Goal: Task Accomplishment & Management: Manage account settings

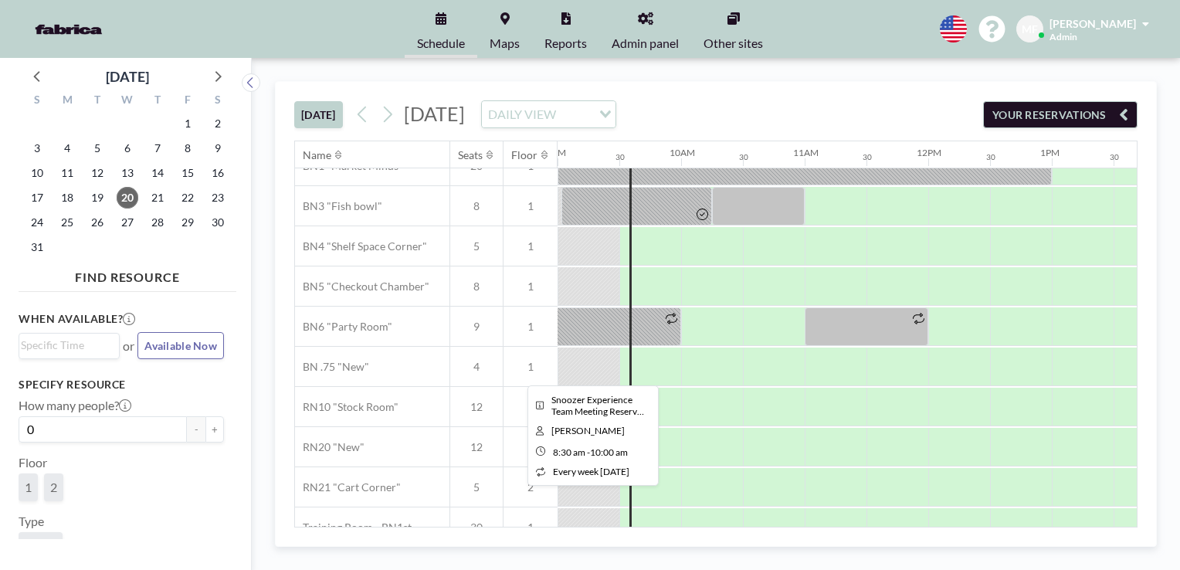
scroll to position [89, 1112]
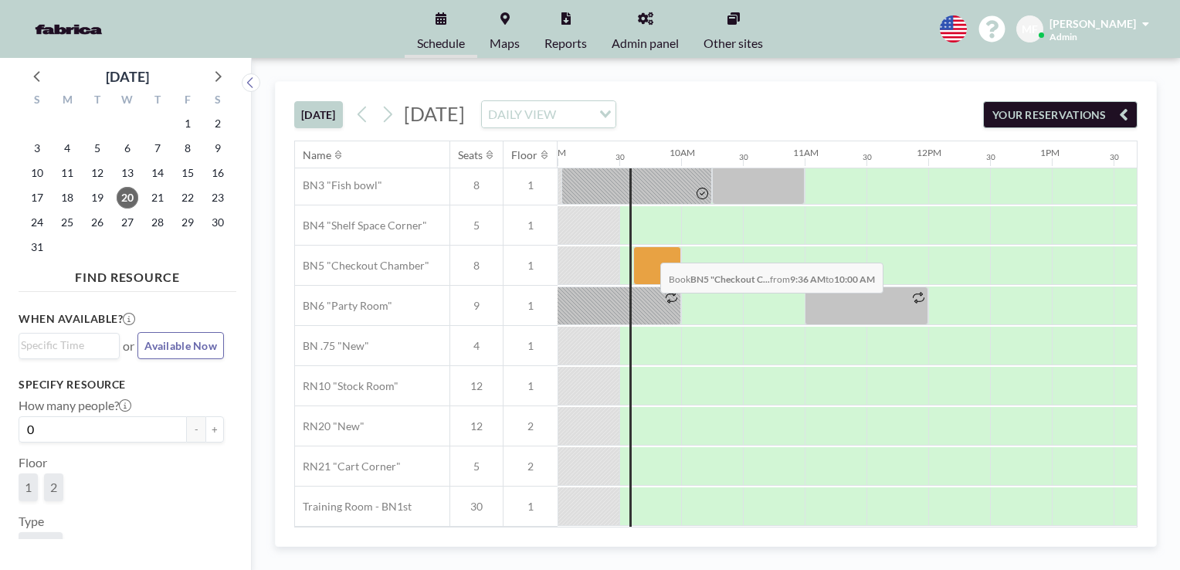
click at [648, 250] on div at bounding box center [657, 265] width 48 height 39
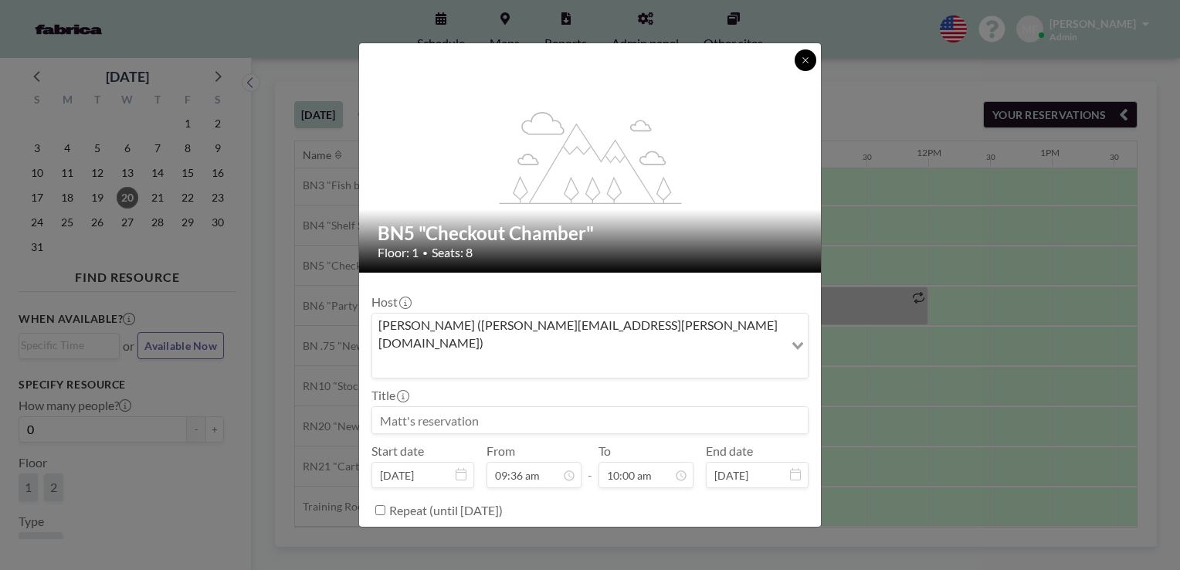
click at [801, 63] on icon at bounding box center [805, 60] width 9 height 9
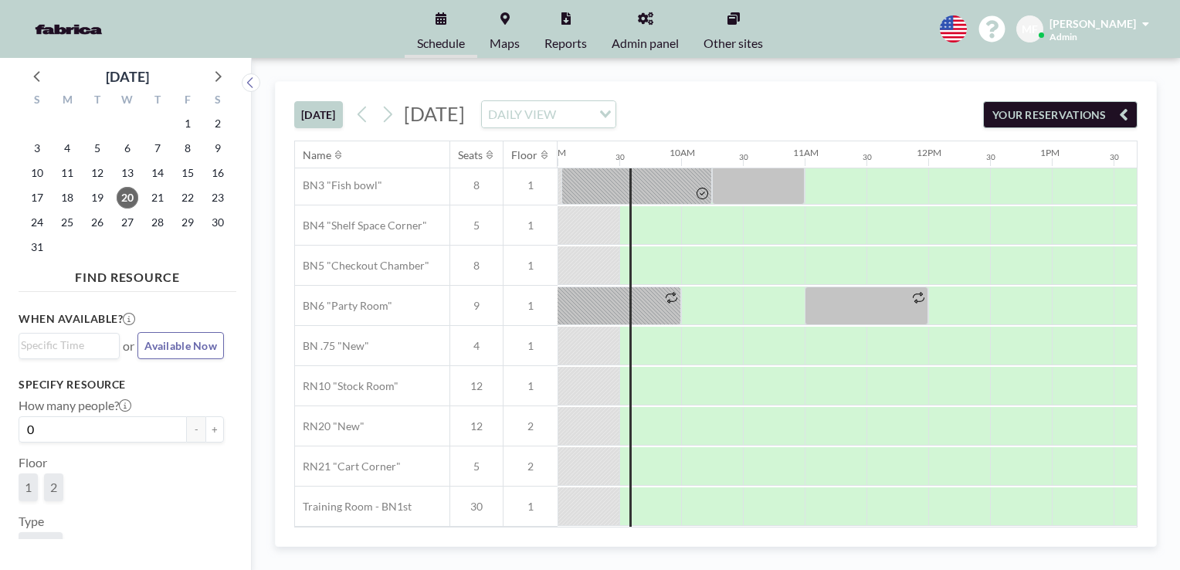
click at [623, 164] on div at bounding box center [650, 145] width 62 height 38
click at [624, 164] on div at bounding box center [650, 145] width 62 height 38
click at [562, 164] on div at bounding box center [589, 145] width 62 height 38
click at [673, 254] on div at bounding box center [657, 265] width 48 height 39
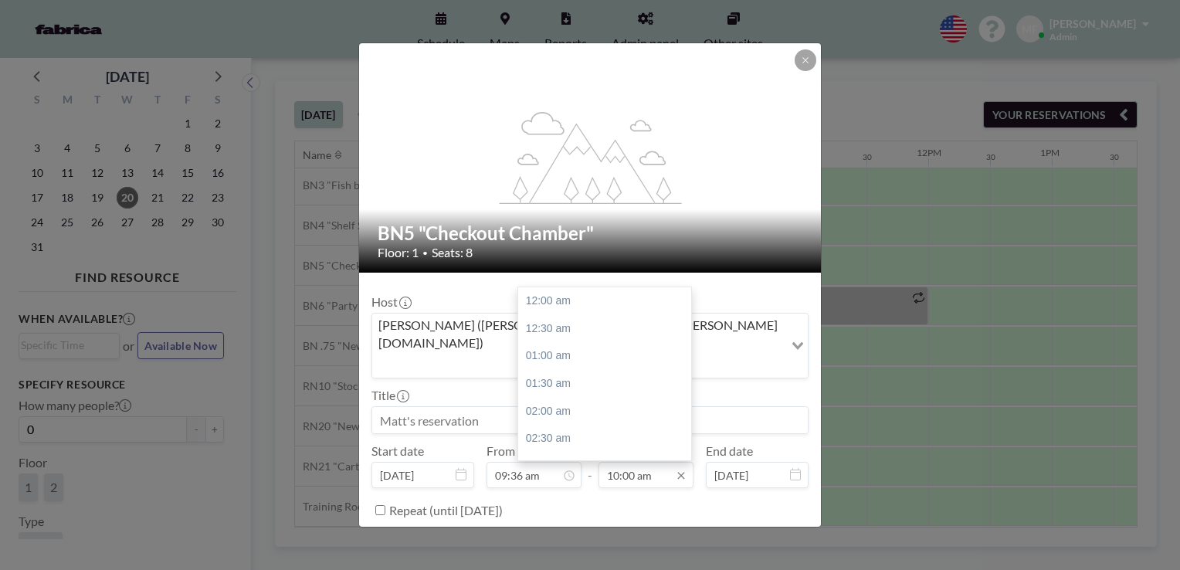
scroll to position [550, 0]
click at [747, 535] on button "BOOK NOW" at bounding box center [770, 548] width 78 height 27
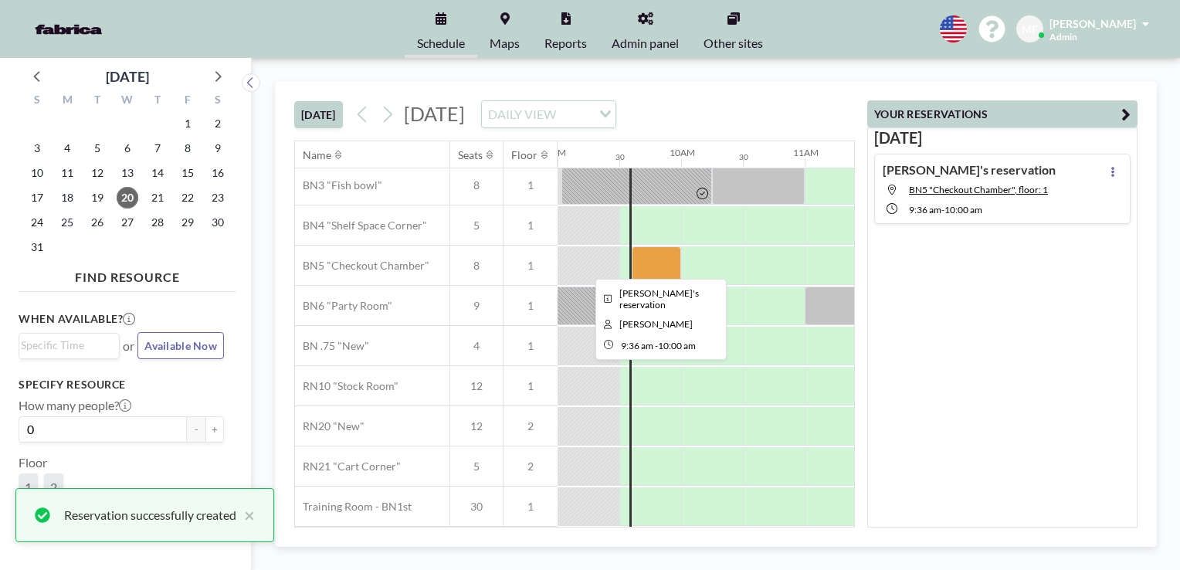
click at [667, 255] on div at bounding box center [656, 265] width 49 height 39
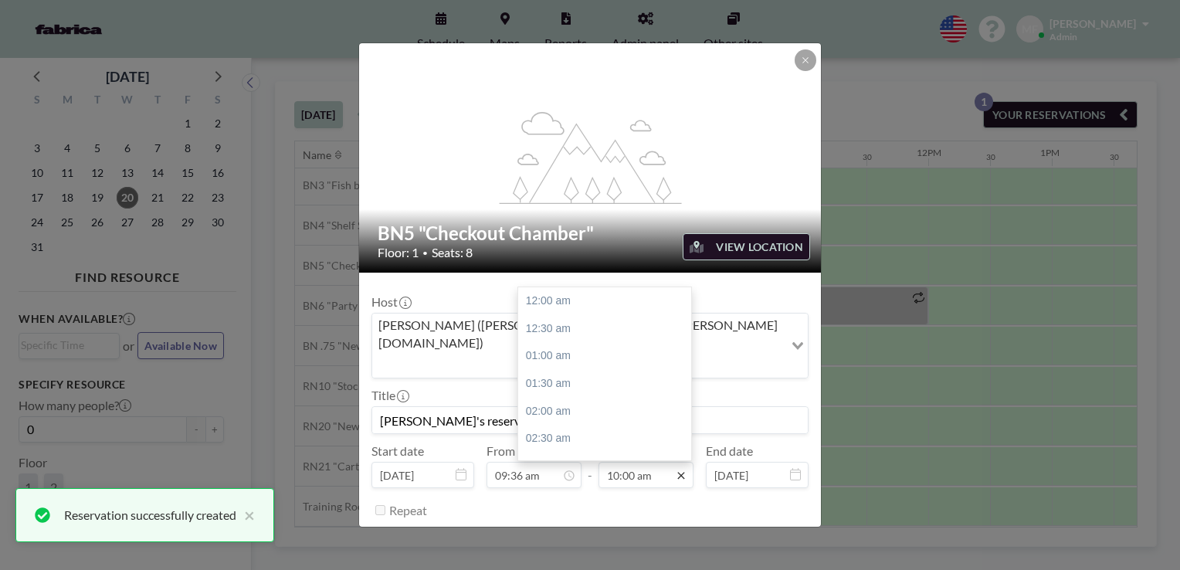
click at [678, 472] on icon at bounding box center [680, 475] width 7 height 7
click at [565, 315] on div "10:30 am" at bounding box center [608, 329] width 181 height 28
type input "10:30 am"
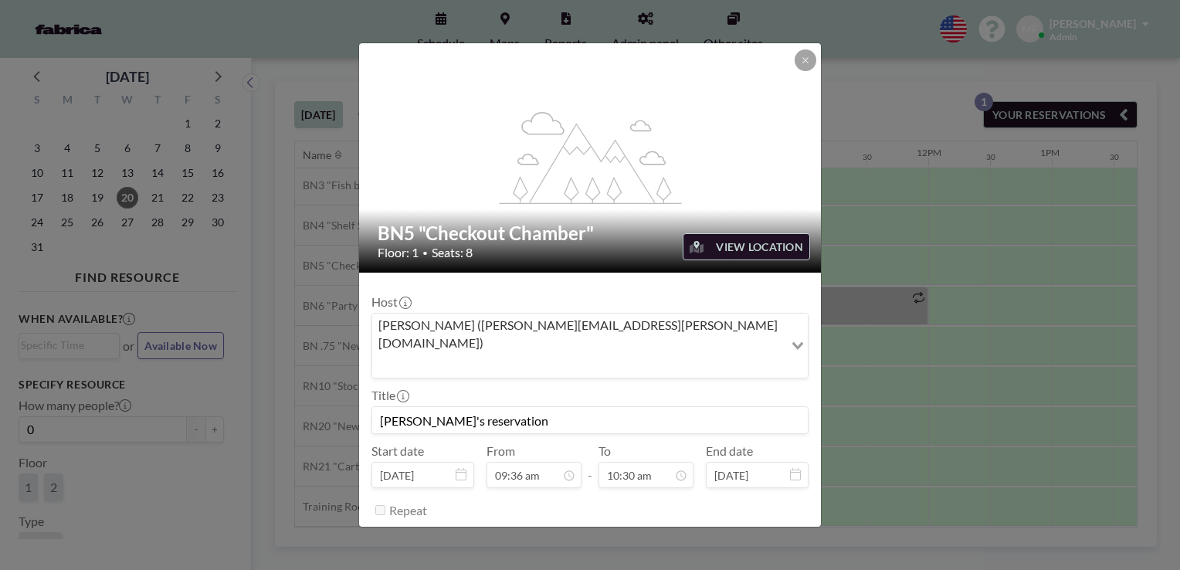
click at [730, 535] on button "SAVE CHANGES" at bounding box center [759, 548] width 97 height 27
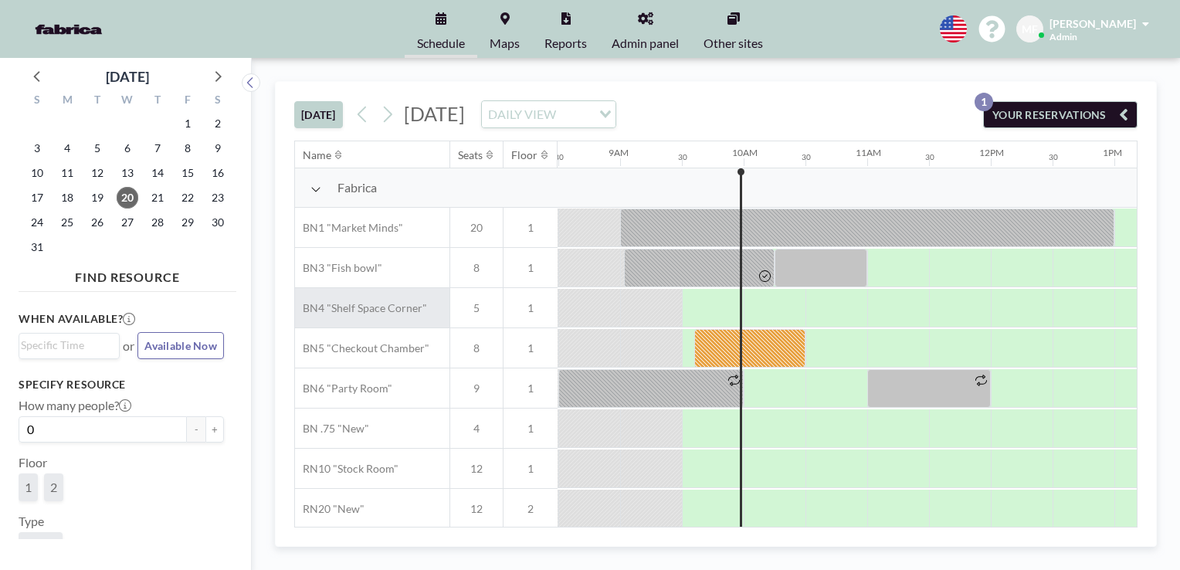
scroll to position [0, 1112]
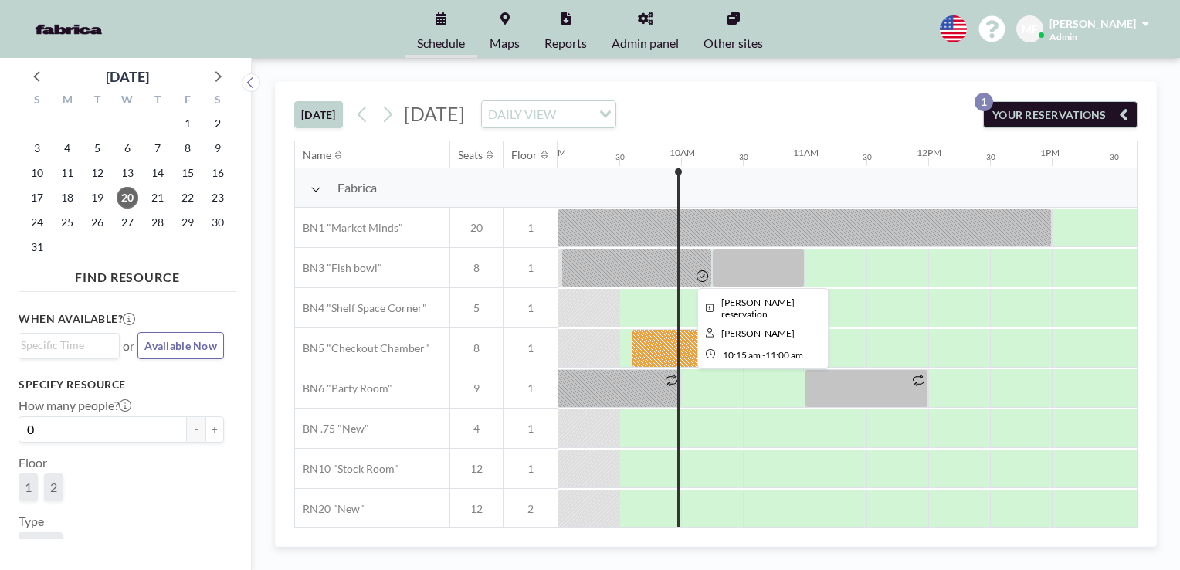
click at [740, 257] on div at bounding box center [758, 268] width 93 height 39
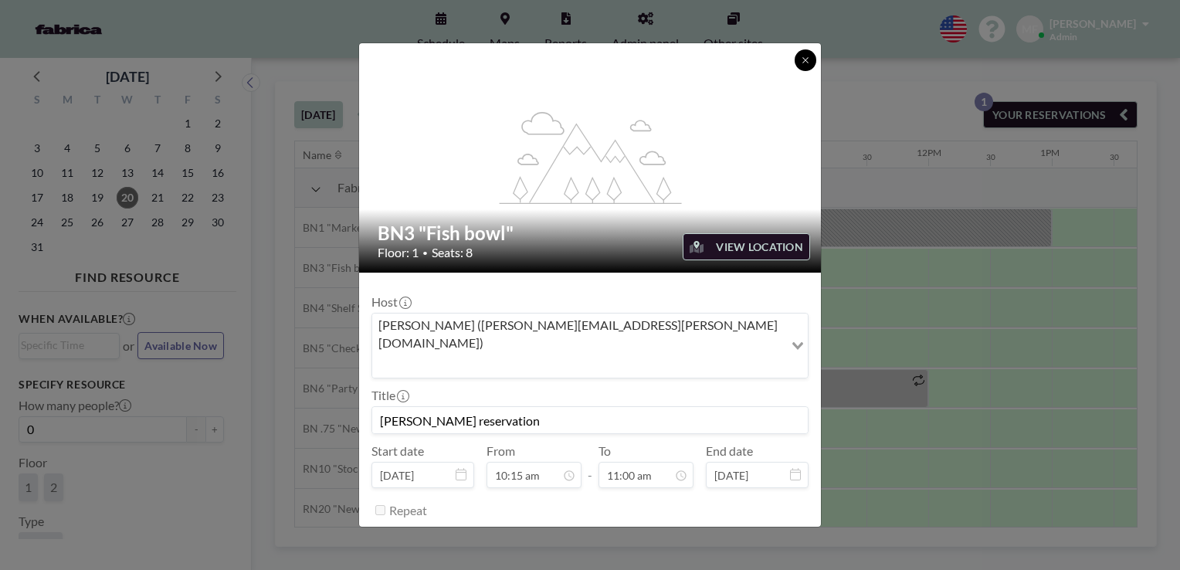
click at [803, 58] on icon at bounding box center [805, 60] width 9 height 9
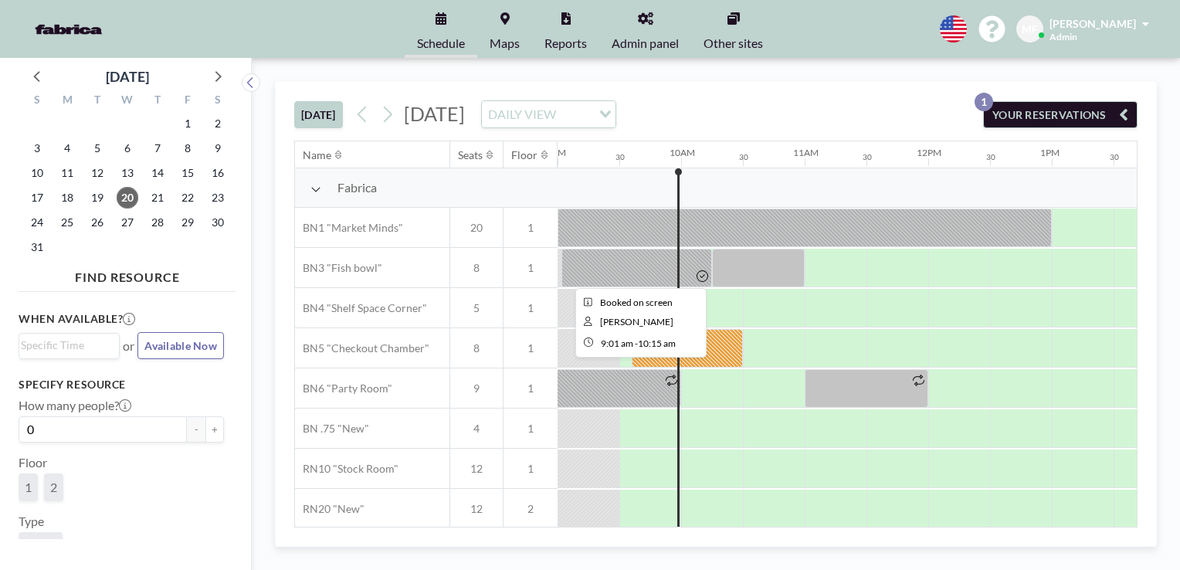
click at [670, 263] on div at bounding box center [637, 268] width 151 height 39
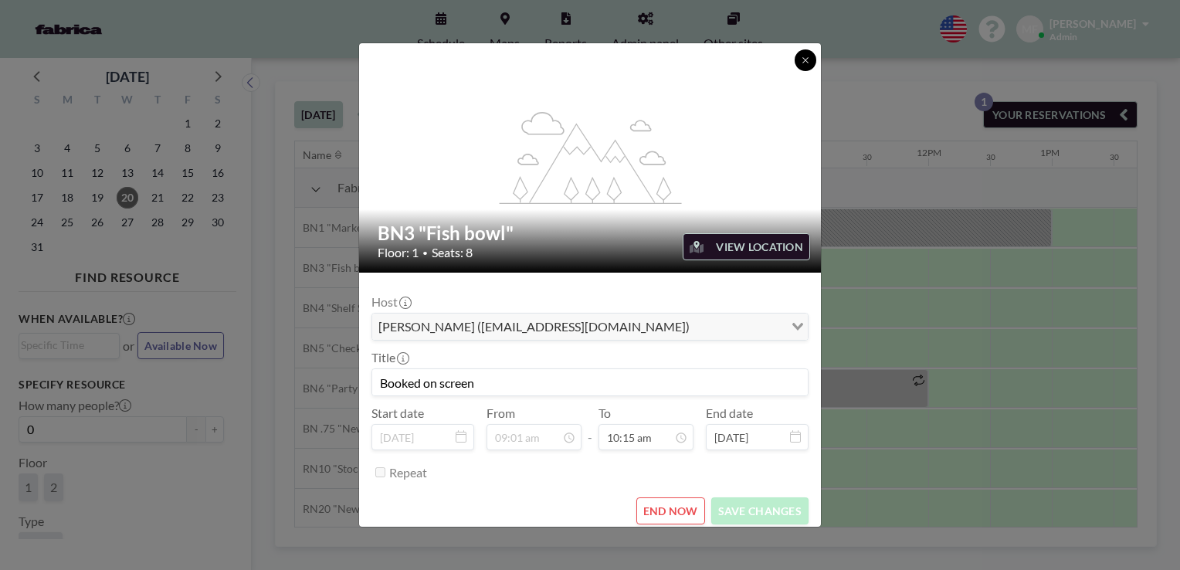
click at [798, 57] on button at bounding box center [806, 60] width 22 height 22
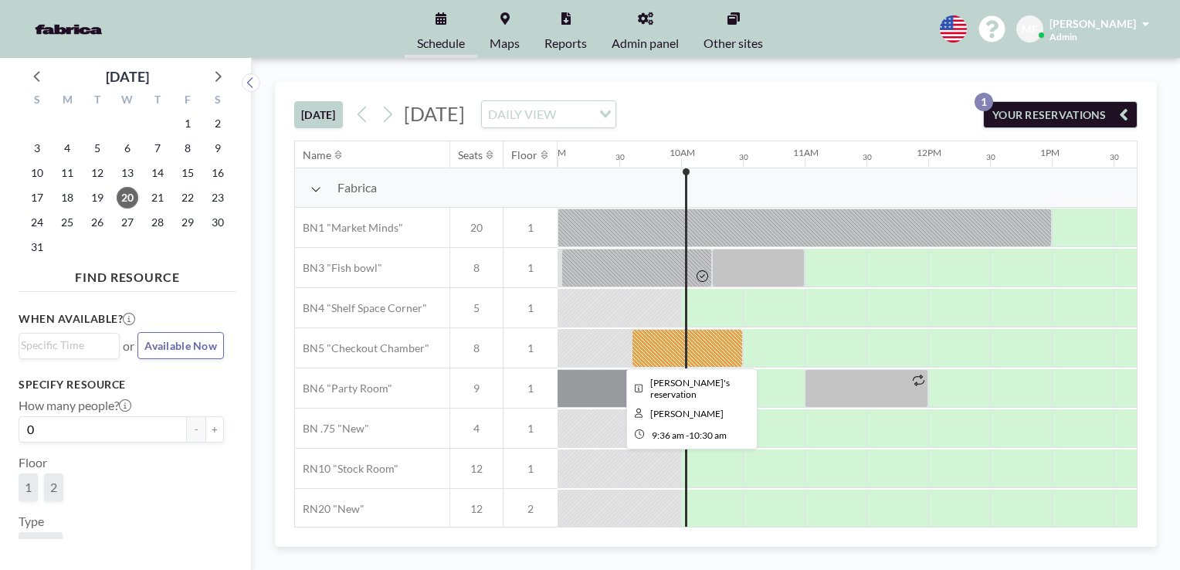
click at [735, 347] on div at bounding box center [687, 348] width 111 height 39
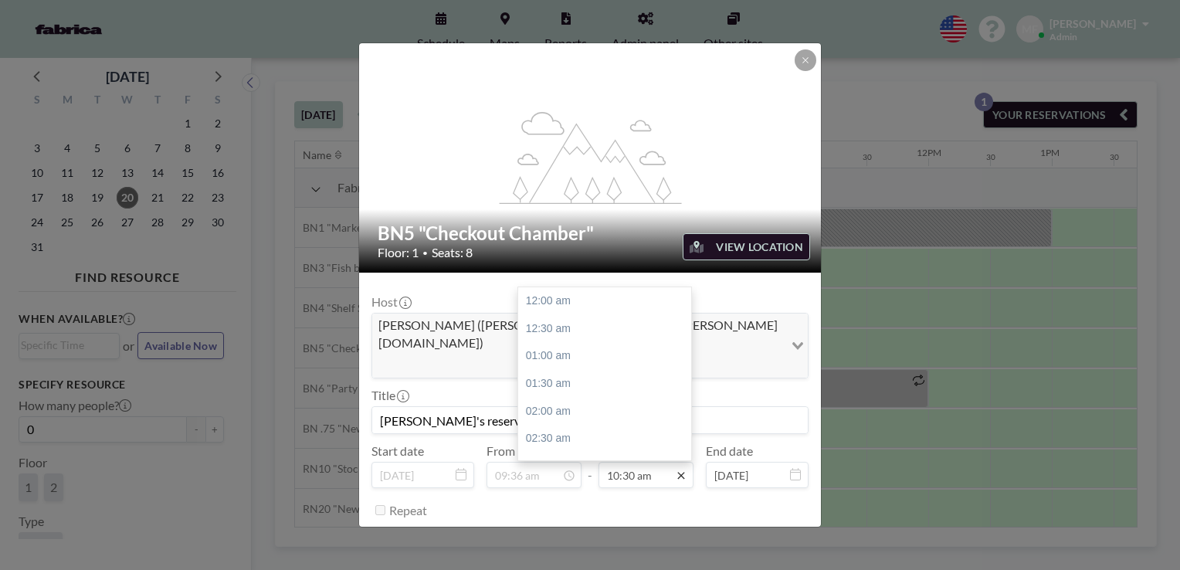
scroll to position [578, 0]
click at [583, 342] on div "11:30 am" at bounding box center [608, 356] width 181 height 28
type input "11:30 am"
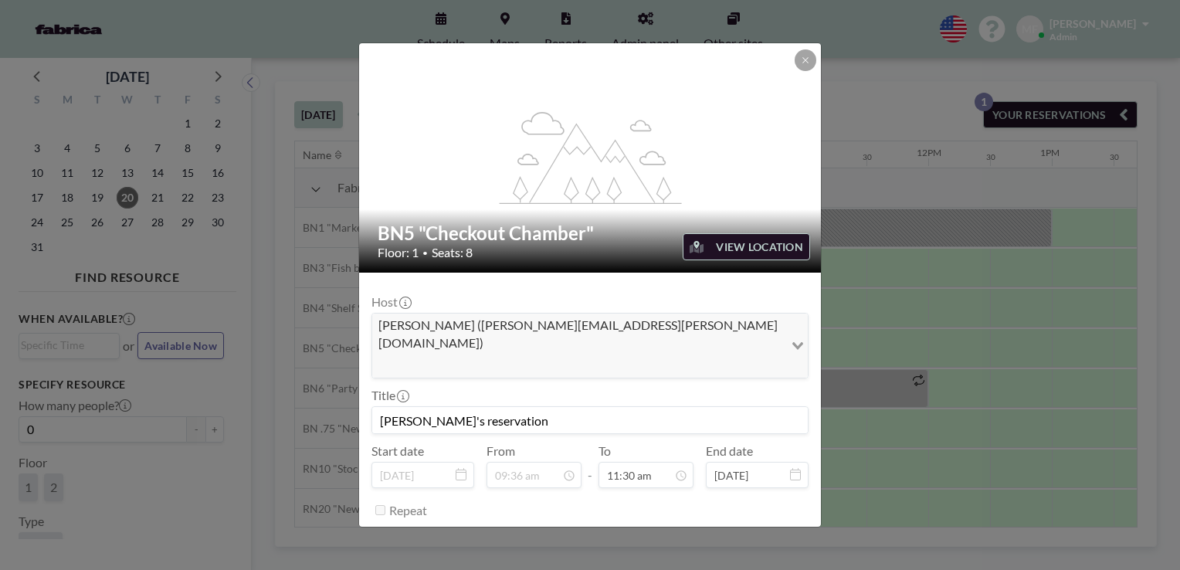
scroll to position [633, 0]
click at [778, 535] on button "SAVE CHANGES" at bounding box center [759, 548] width 97 height 27
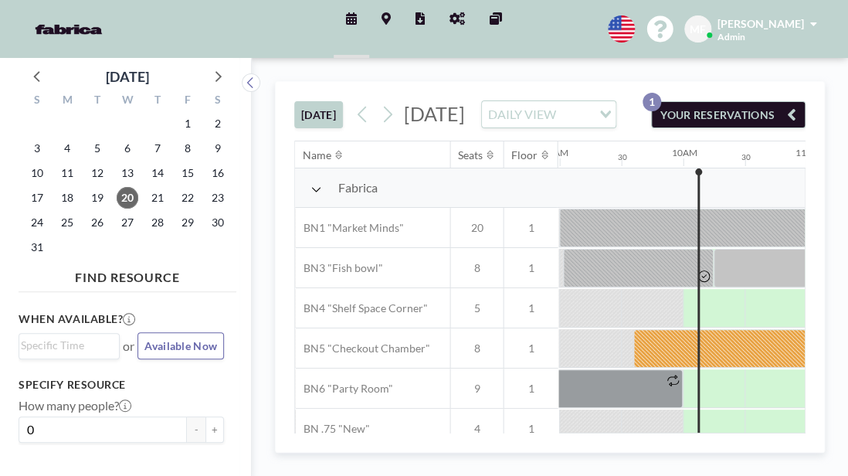
scroll to position [0, 1112]
